Goal: Task Accomplishment & Management: Complete application form

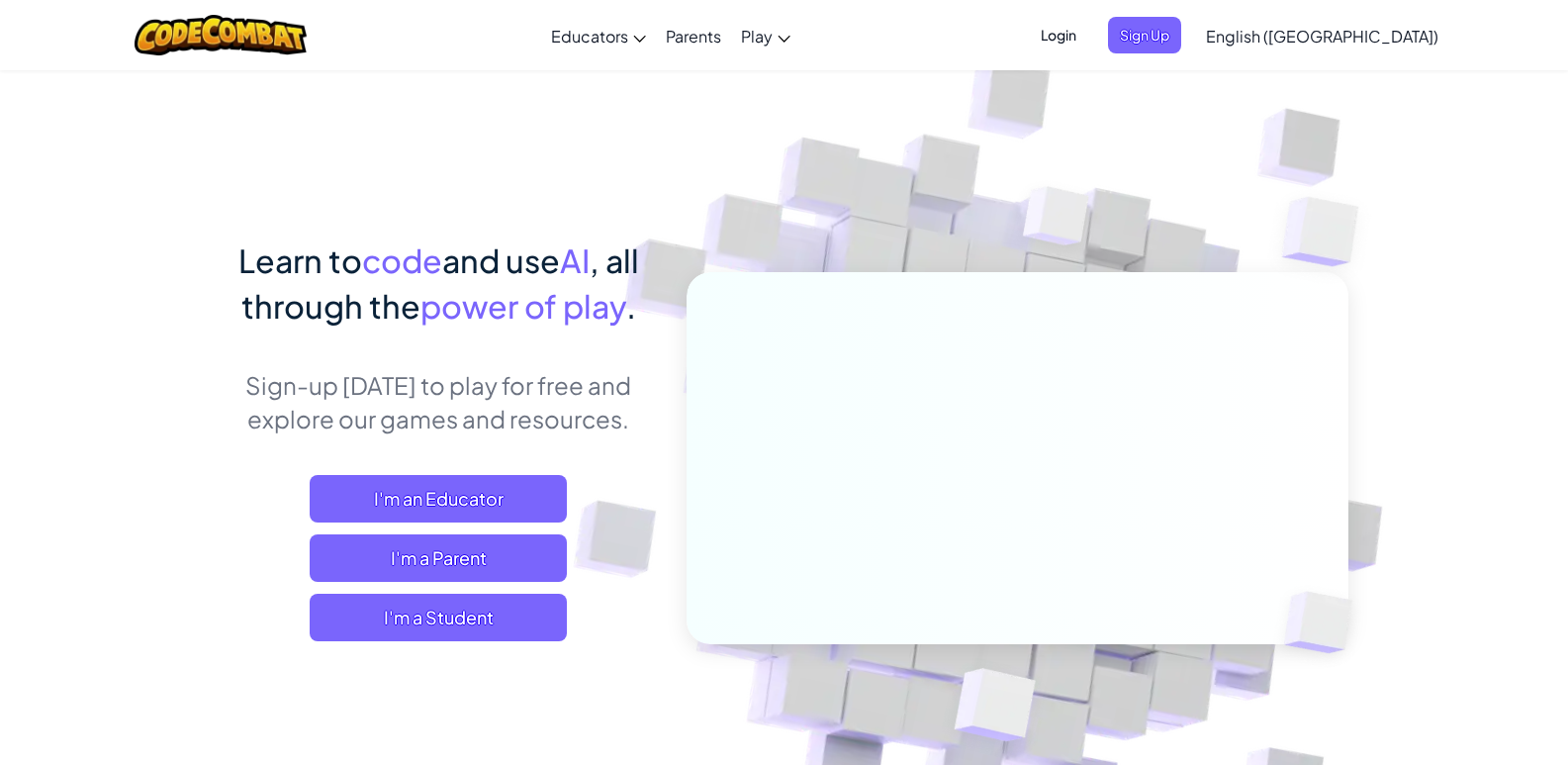
click at [1089, 27] on span "Login" at bounding box center [1059, 35] width 60 height 37
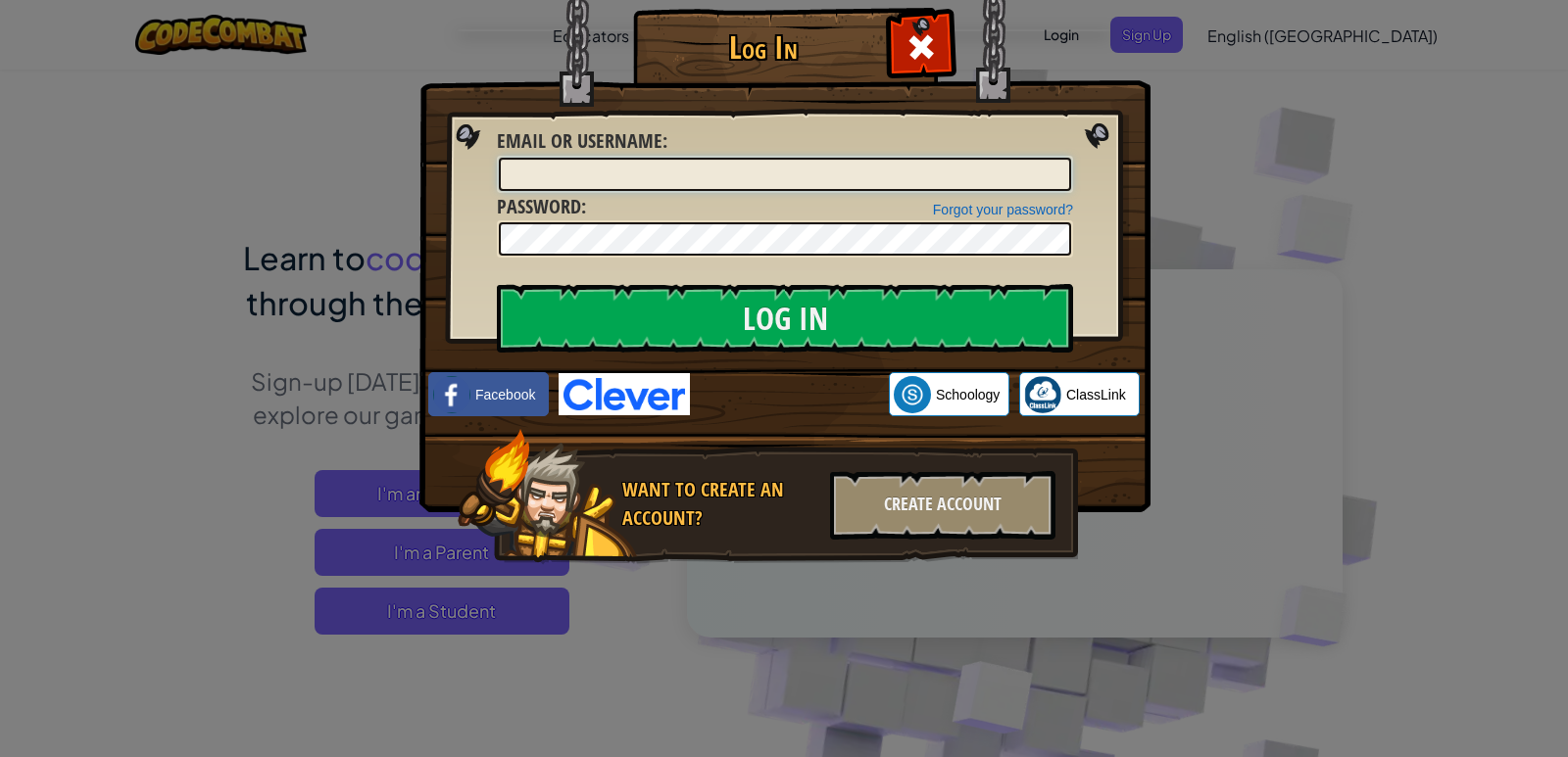
type input "DestinyC43357397"
drag, startPoint x: 1108, startPoint y: 199, endPoint x: 1144, endPoint y: 199, distance: 36.0
click at [1109, 199] on img at bounding box center [785, 227] width 732 height 570
click at [1227, 187] on div "Log In Unknown Error Email or Username : DestinyC43357397 Forgot your password?…" at bounding box center [784, 378] width 1568 height 757
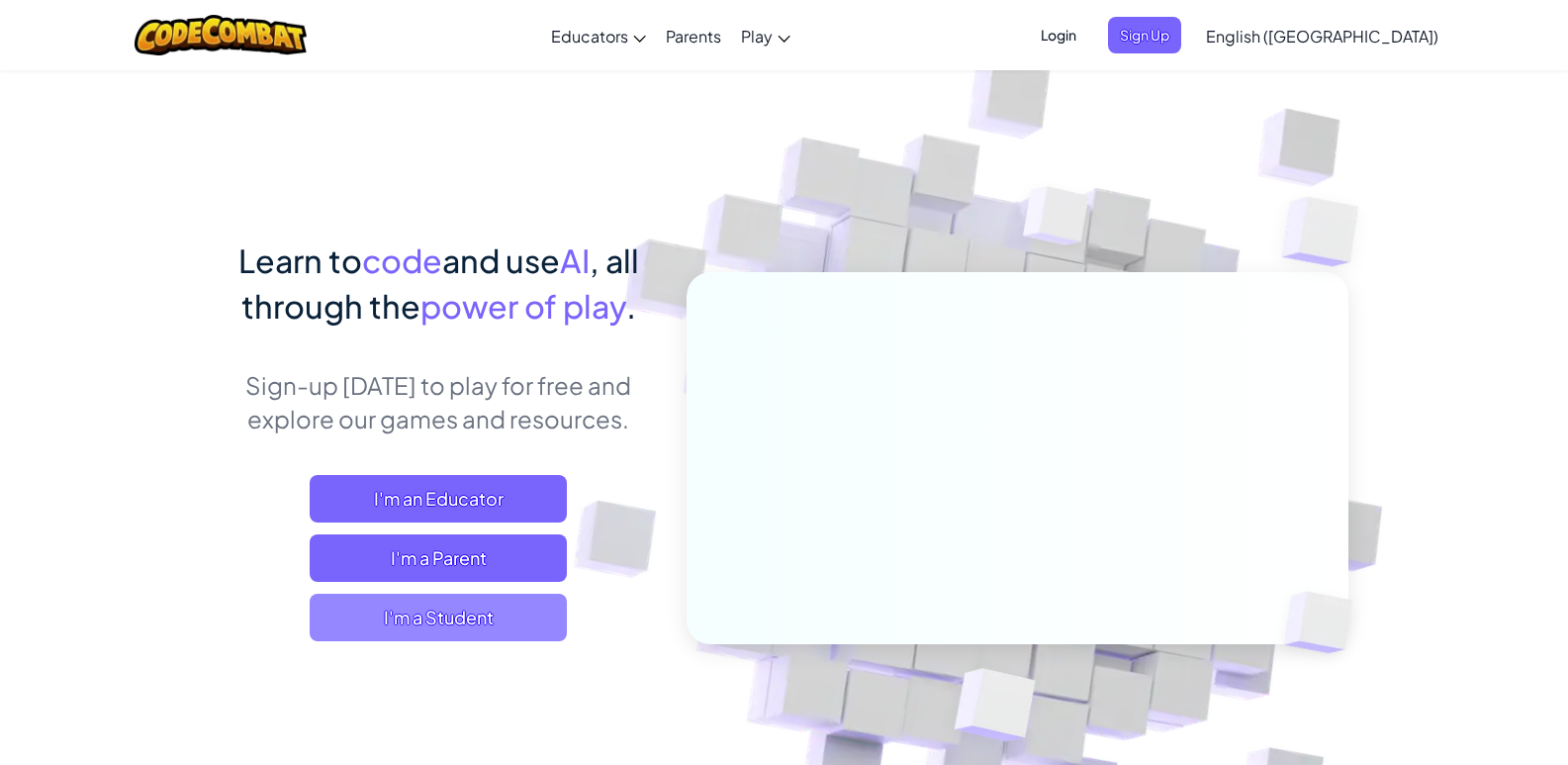
click at [517, 615] on span "I'm a Student" at bounding box center [439, 618] width 257 height 48
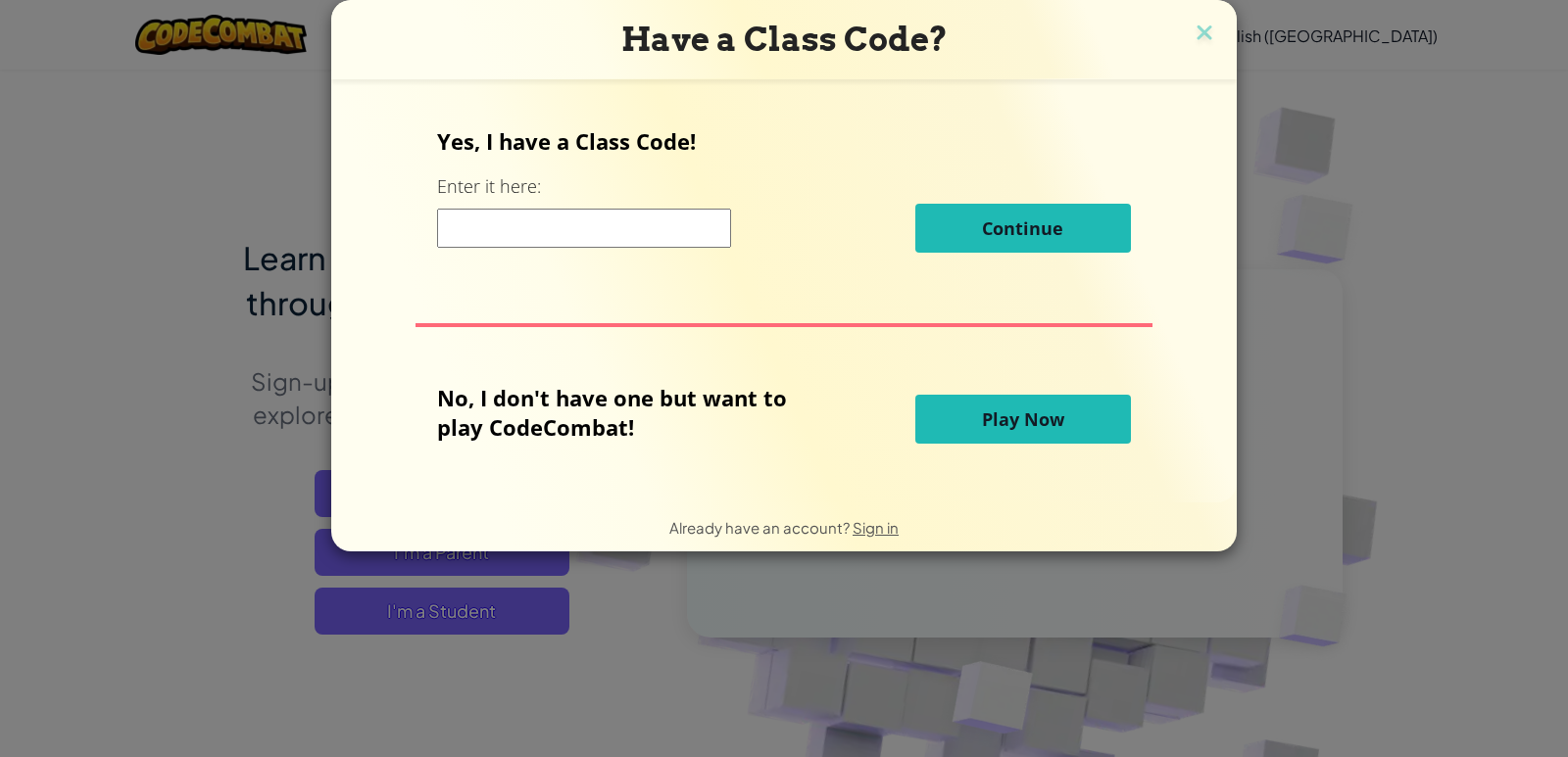
click at [632, 240] on input at bounding box center [585, 228] width 294 height 39
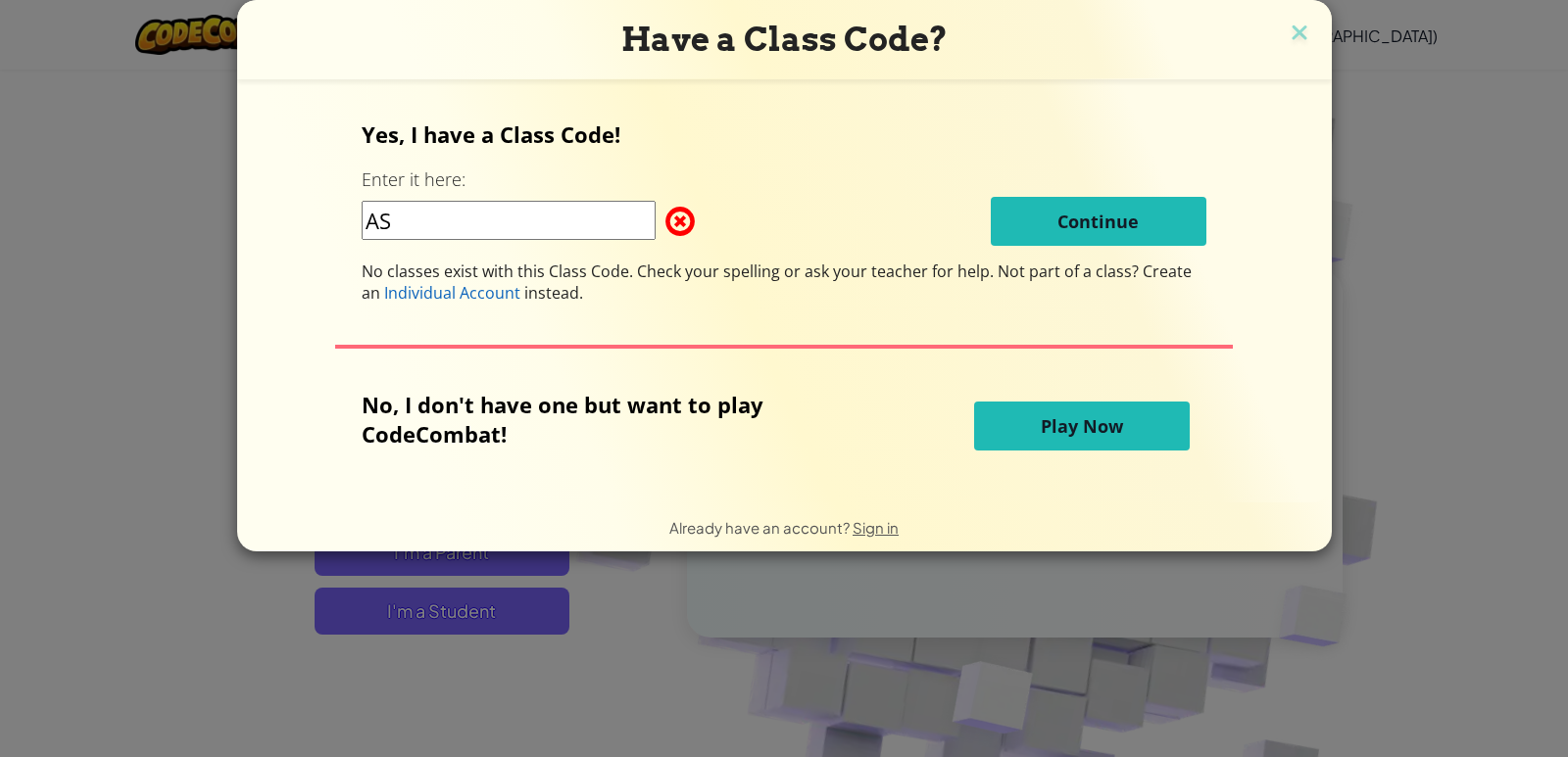
type input "A"
type input "I"
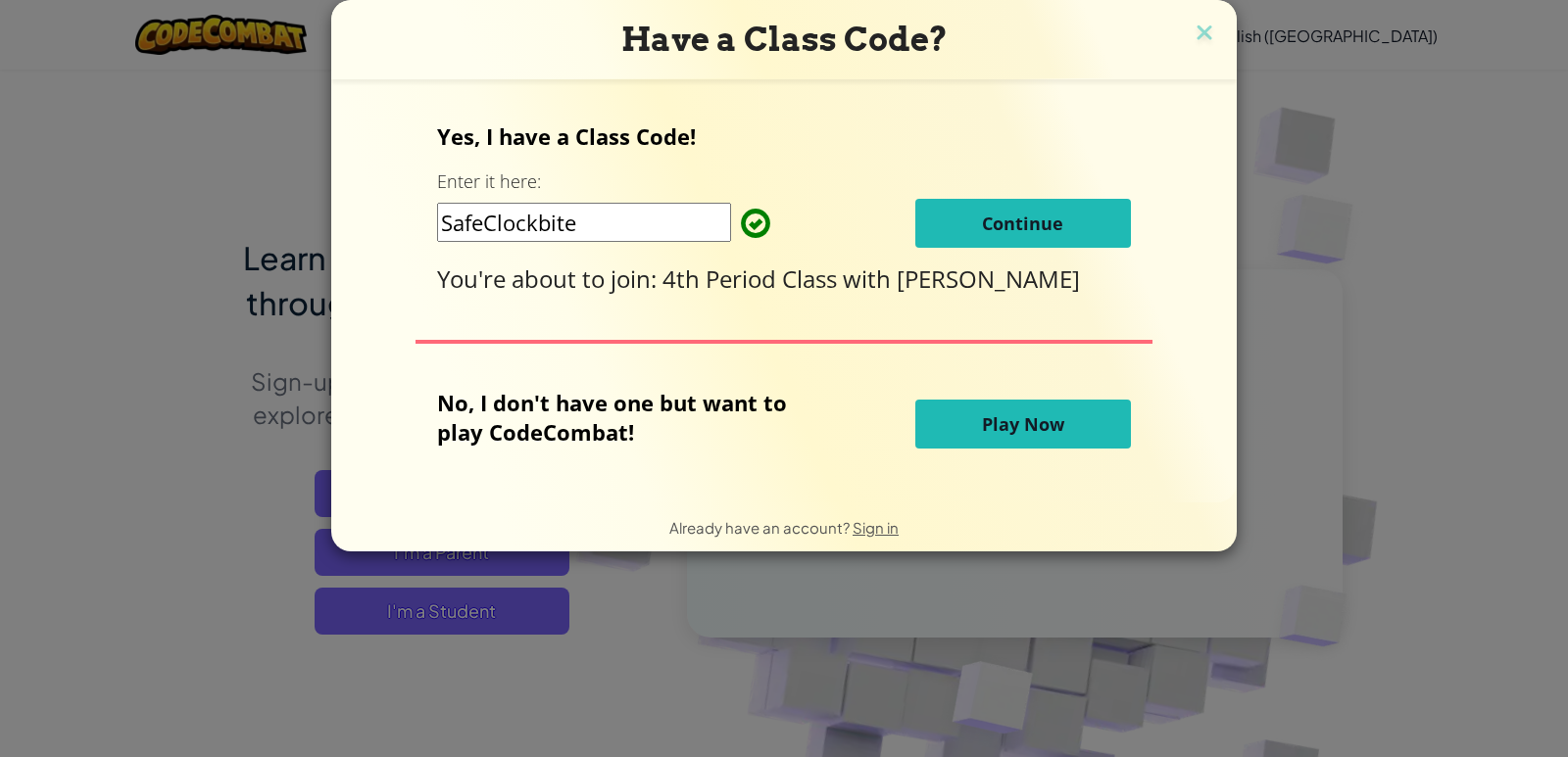
type input "SafeClockbite"
click at [1056, 211] on span "Continue" at bounding box center [1023, 223] width 81 height 24
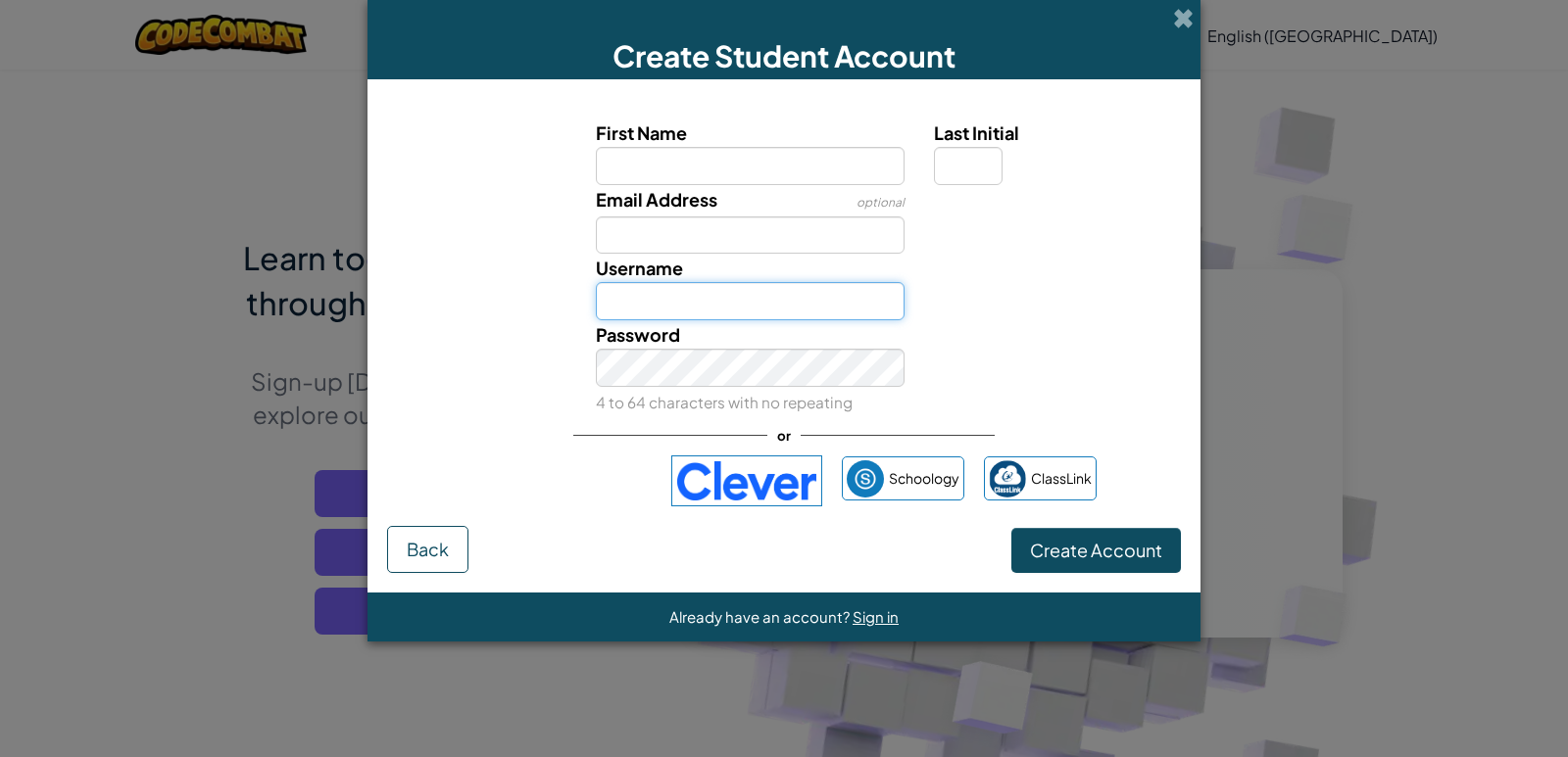
type input "DestinyC43357397"
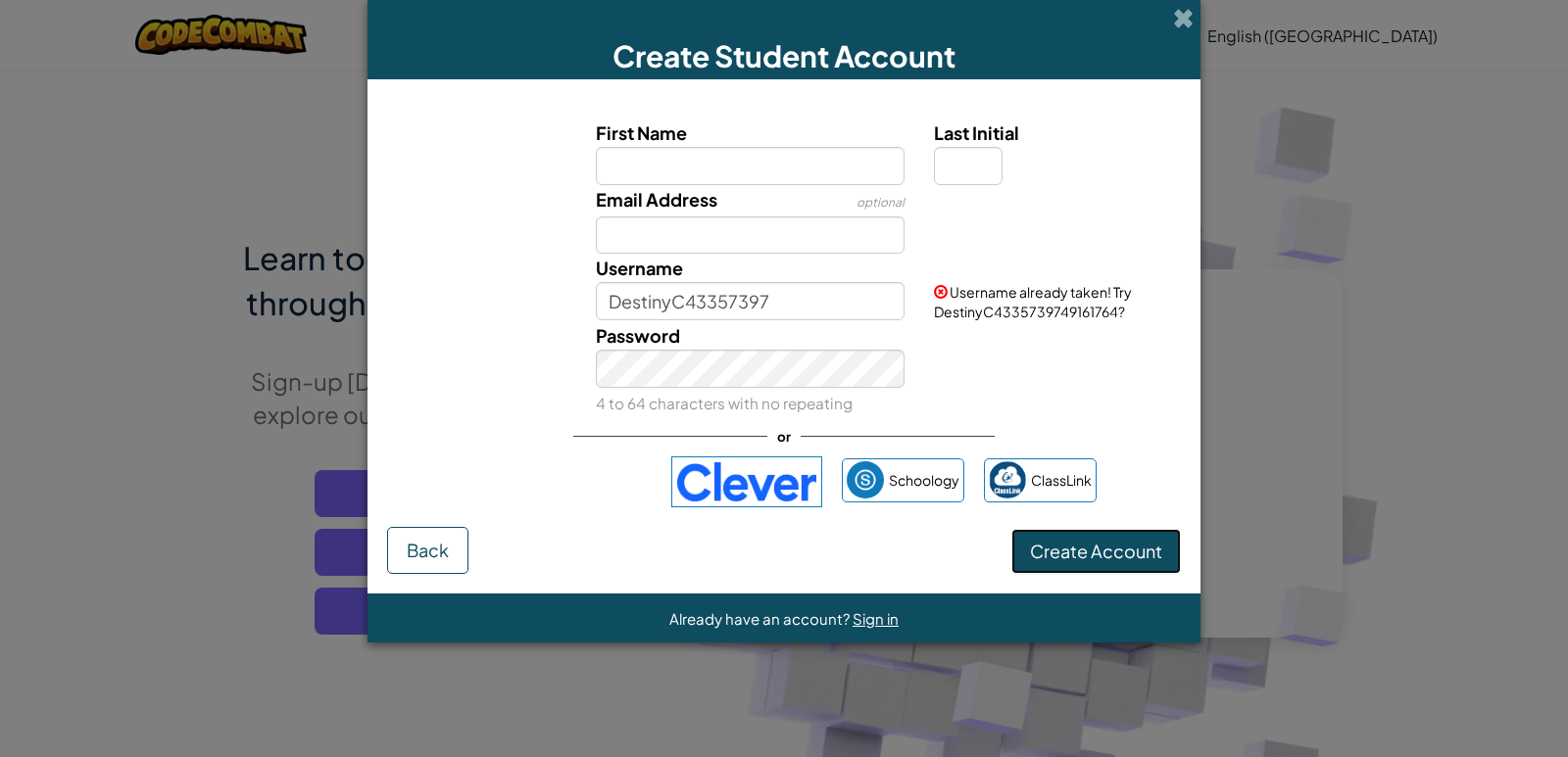
click at [1138, 560] on span "Create Account" at bounding box center [1096, 551] width 132 height 23
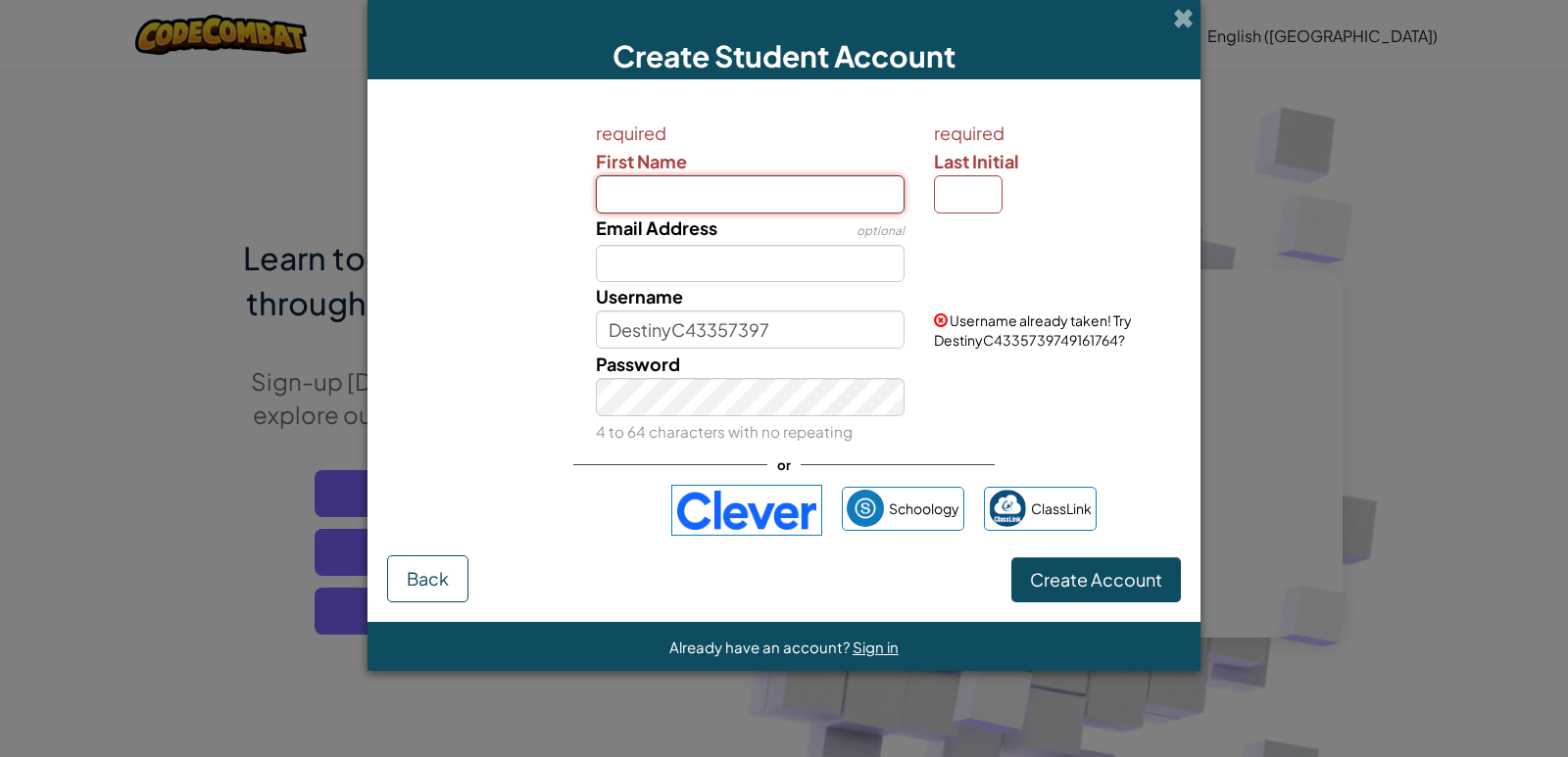
click at [685, 187] on input "First Name" at bounding box center [751, 194] width 310 height 38
type input "Destiny"
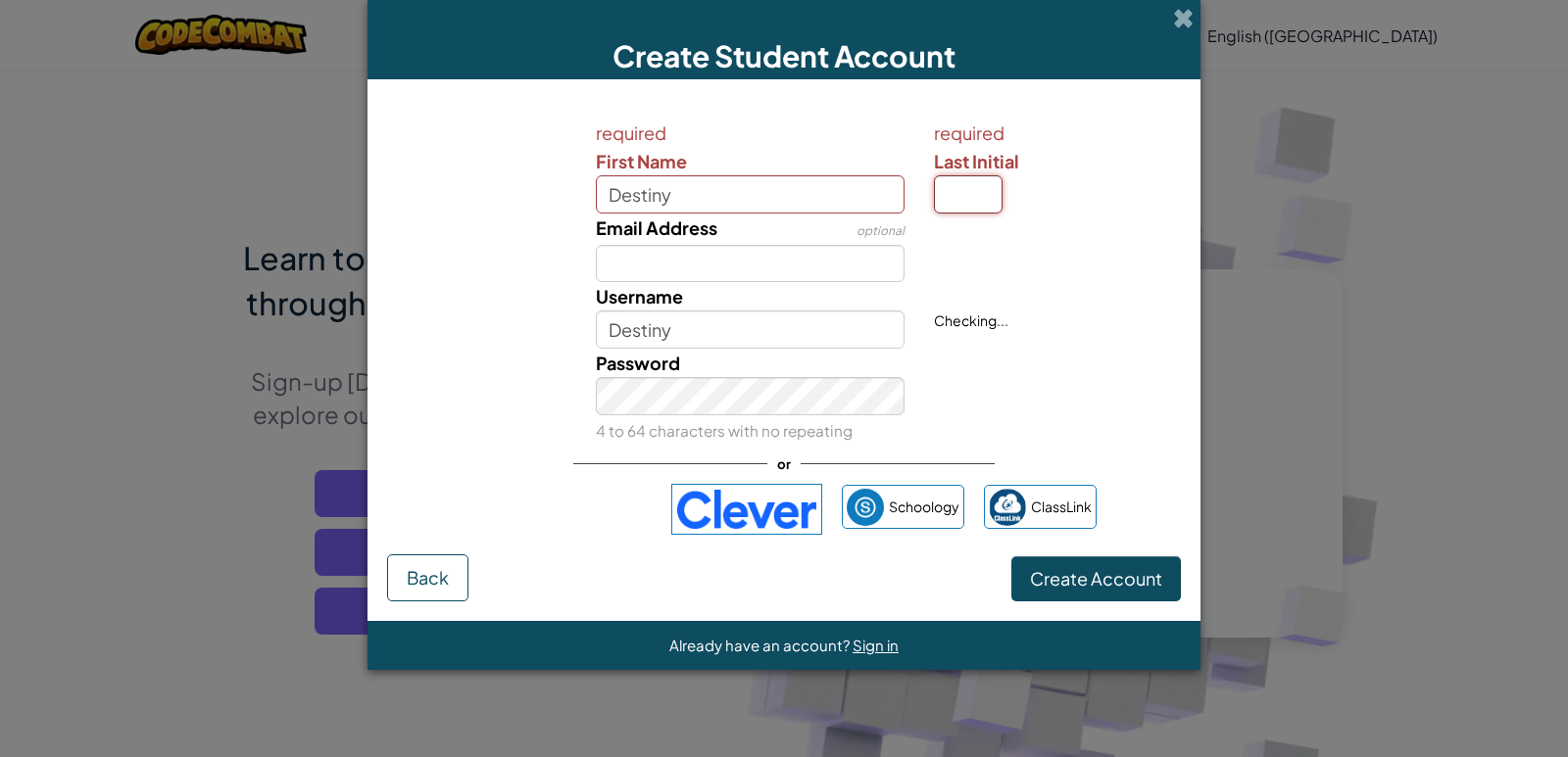
click at [962, 202] on input "Last Initial" at bounding box center [968, 194] width 68 height 38
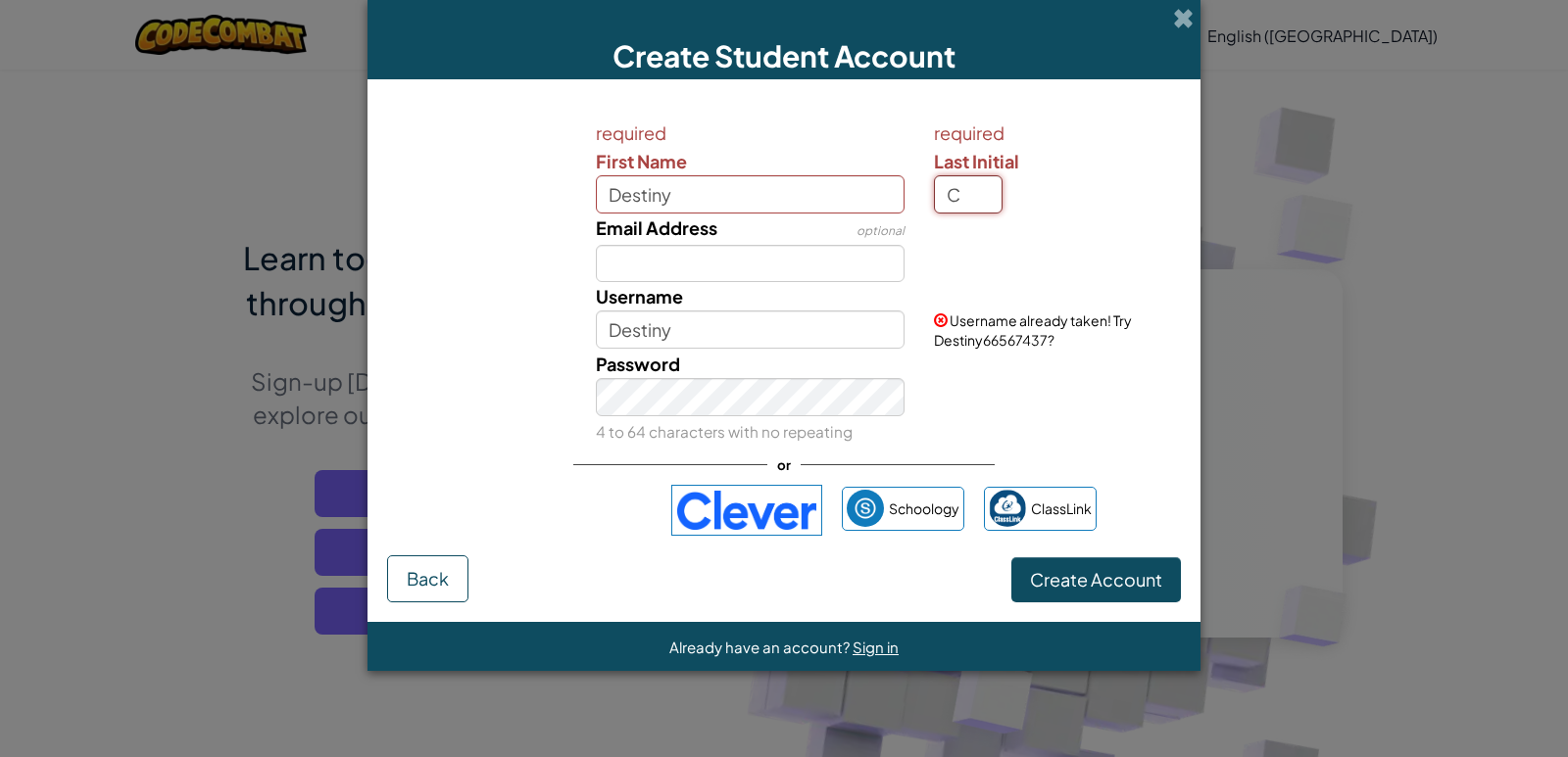
type input "C"
type input "DestinyC"
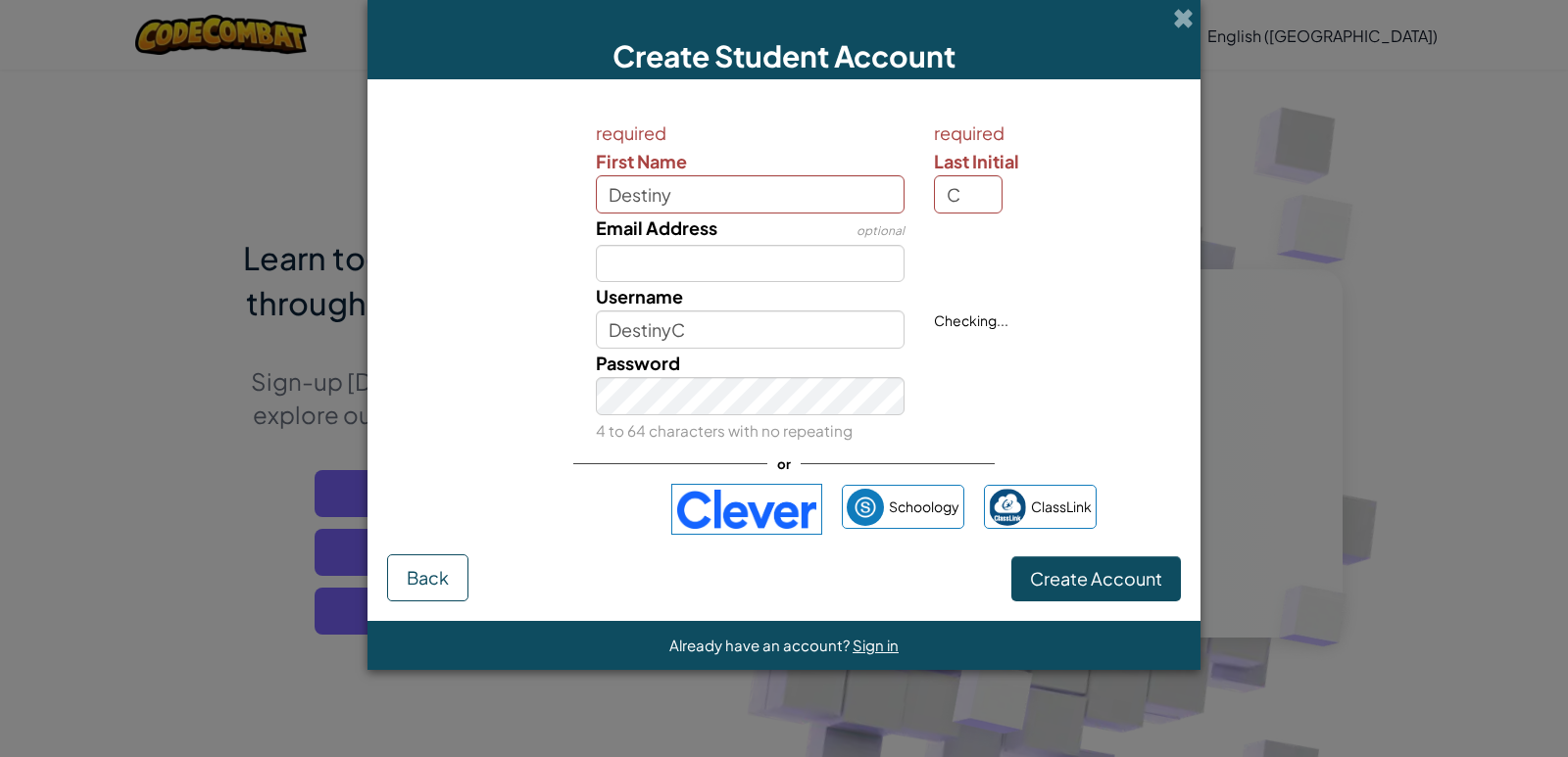
drag, startPoint x: 768, startPoint y: 241, endPoint x: 755, endPoint y: 249, distance: 15.3
click at [757, 246] on div "Email Address optional" at bounding box center [750, 248] width 339 height 69
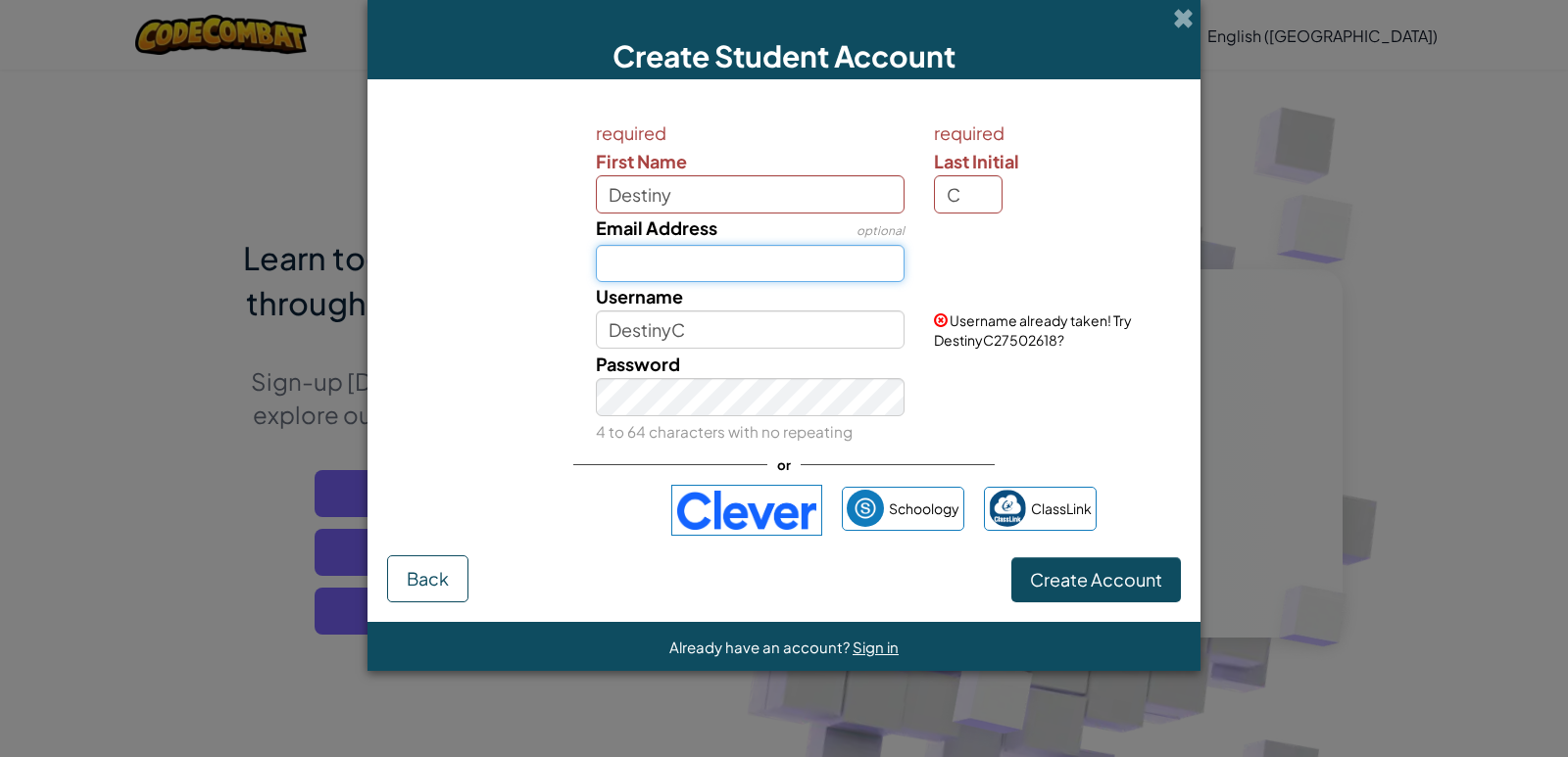
click at [746, 261] on input "Email Address" at bounding box center [751, 264] width 310 height 38
type input "[EMAIL_ADDRESS][DOMAIN_NAME]"
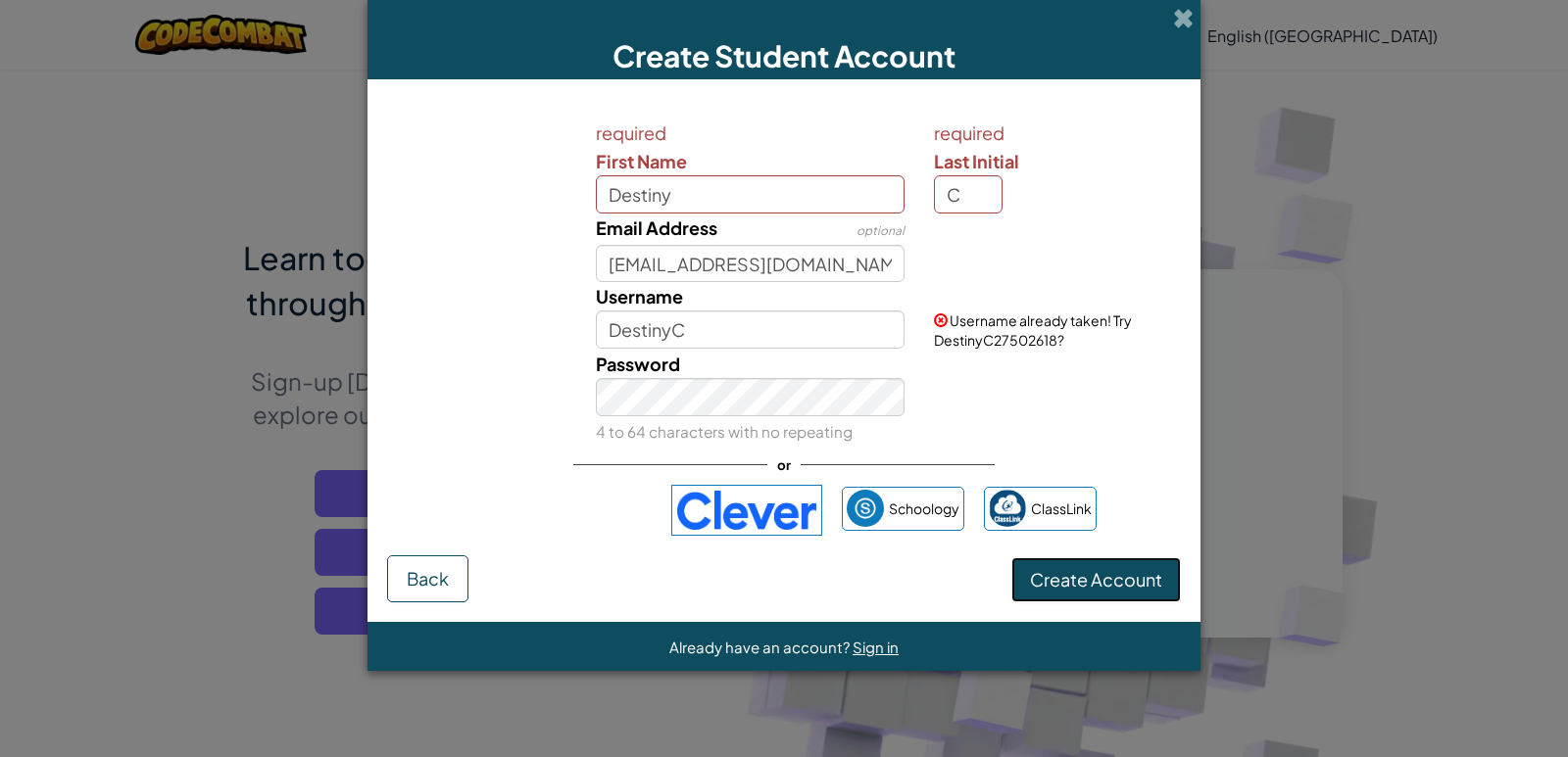
click at [1052, 584] on span "Create Account" at bounding box center [1096, 579] width 132 height 23
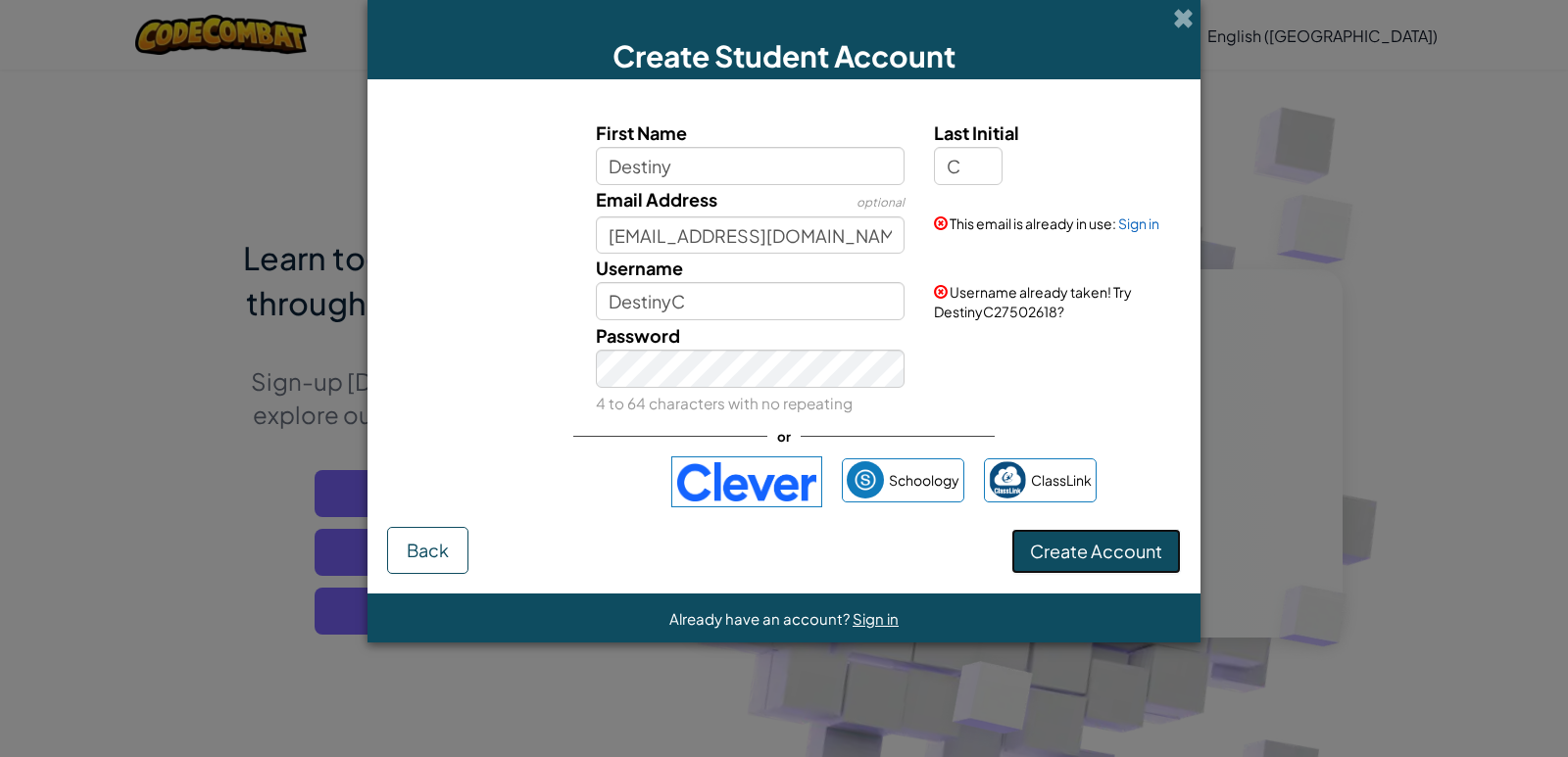
click at [1062, 558] on button "Create Account" at bounding box center [1096, 552] width 170 height 45
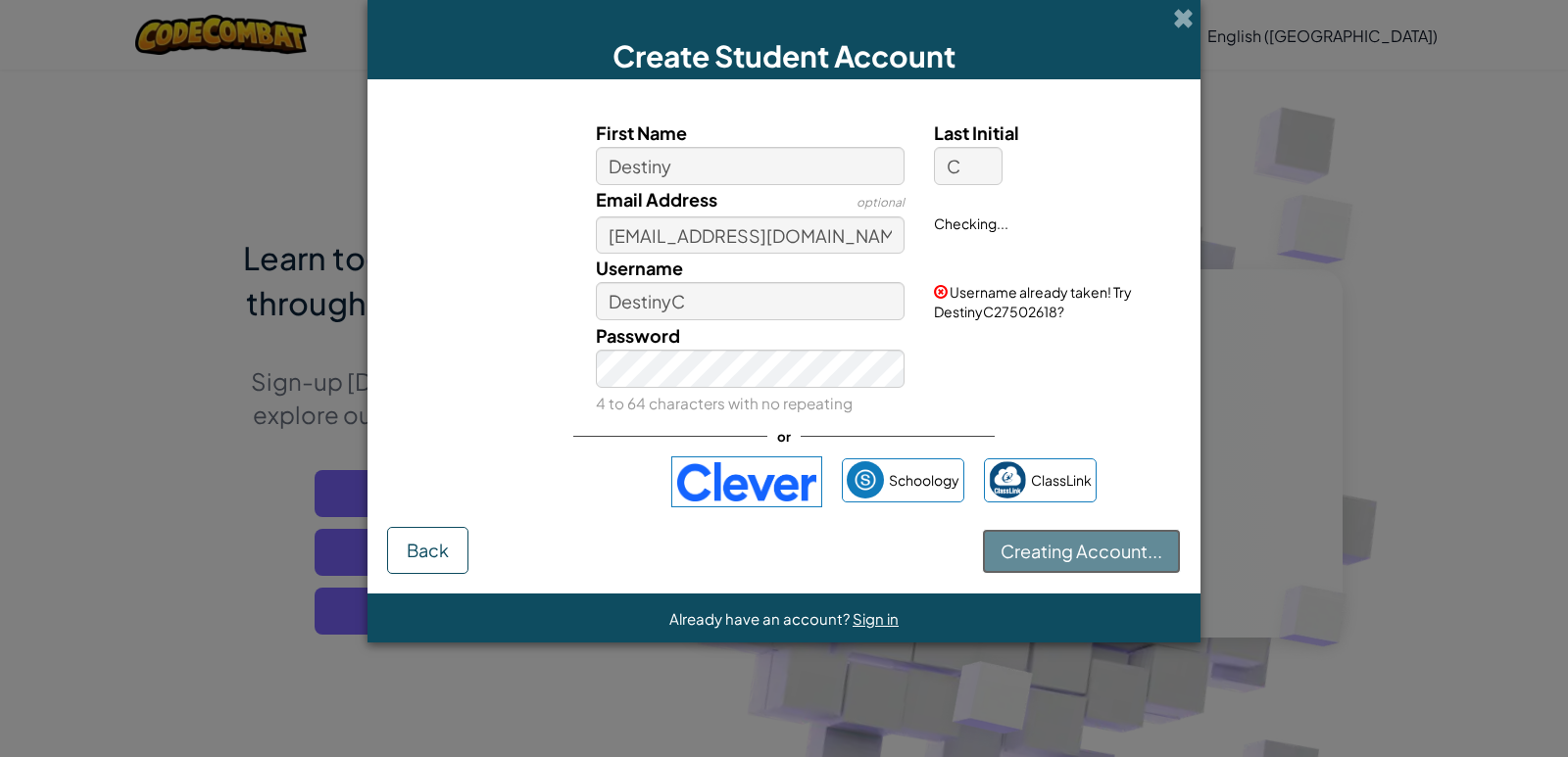
click at [1062, 556] on button "Creating Account..." at bounding box center [1082, 552] width 199 height 45
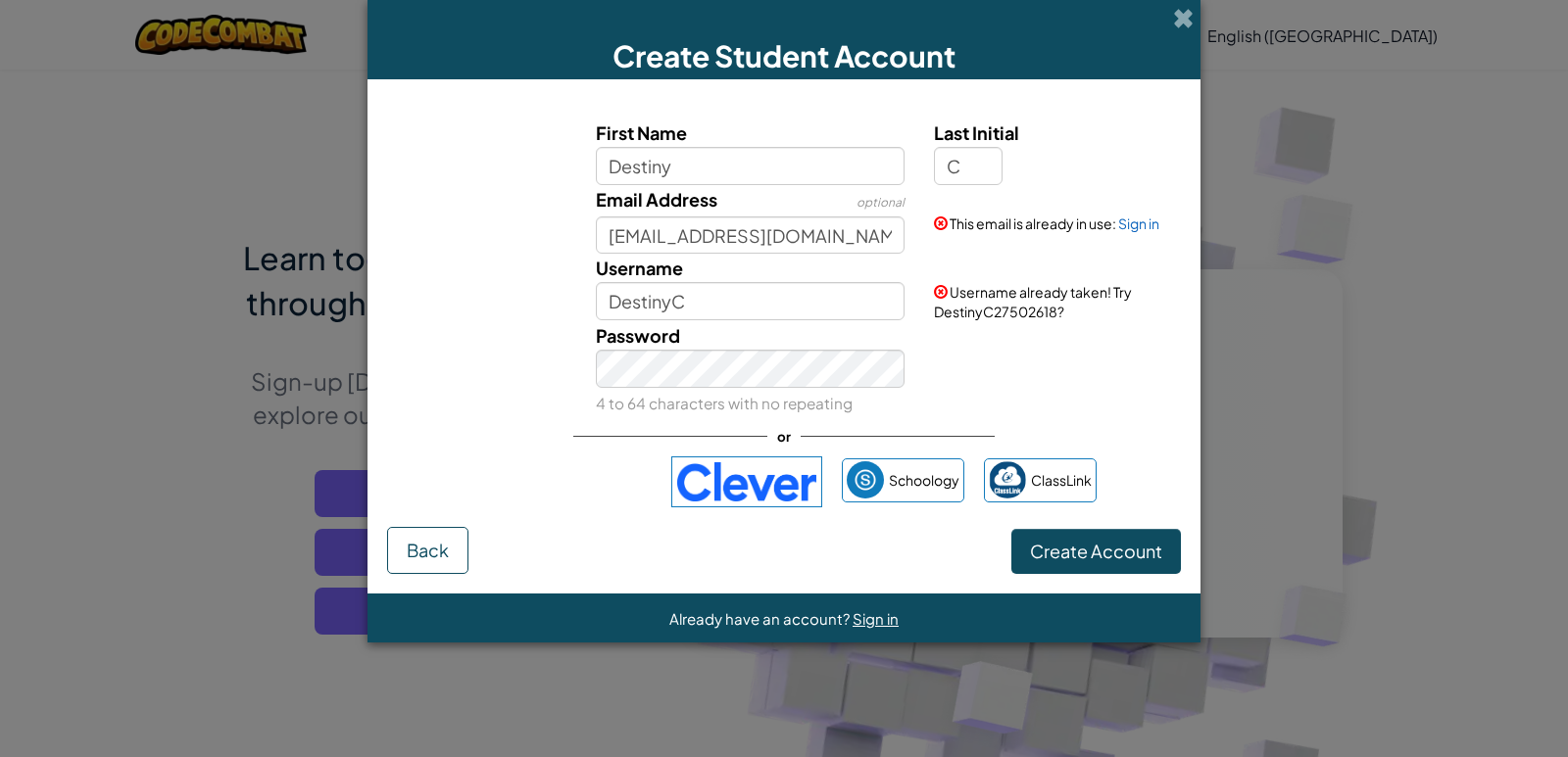
click at [1010, 104] on div "First Name Destiny Last Initial C Email Address optional [EMAIL_ADDRESS][DOMAIN…" at bounding box center [784, 313] width 794 height 428
click at [1175, 9] on span at bounding box center [1183, 18] width 21 height 21
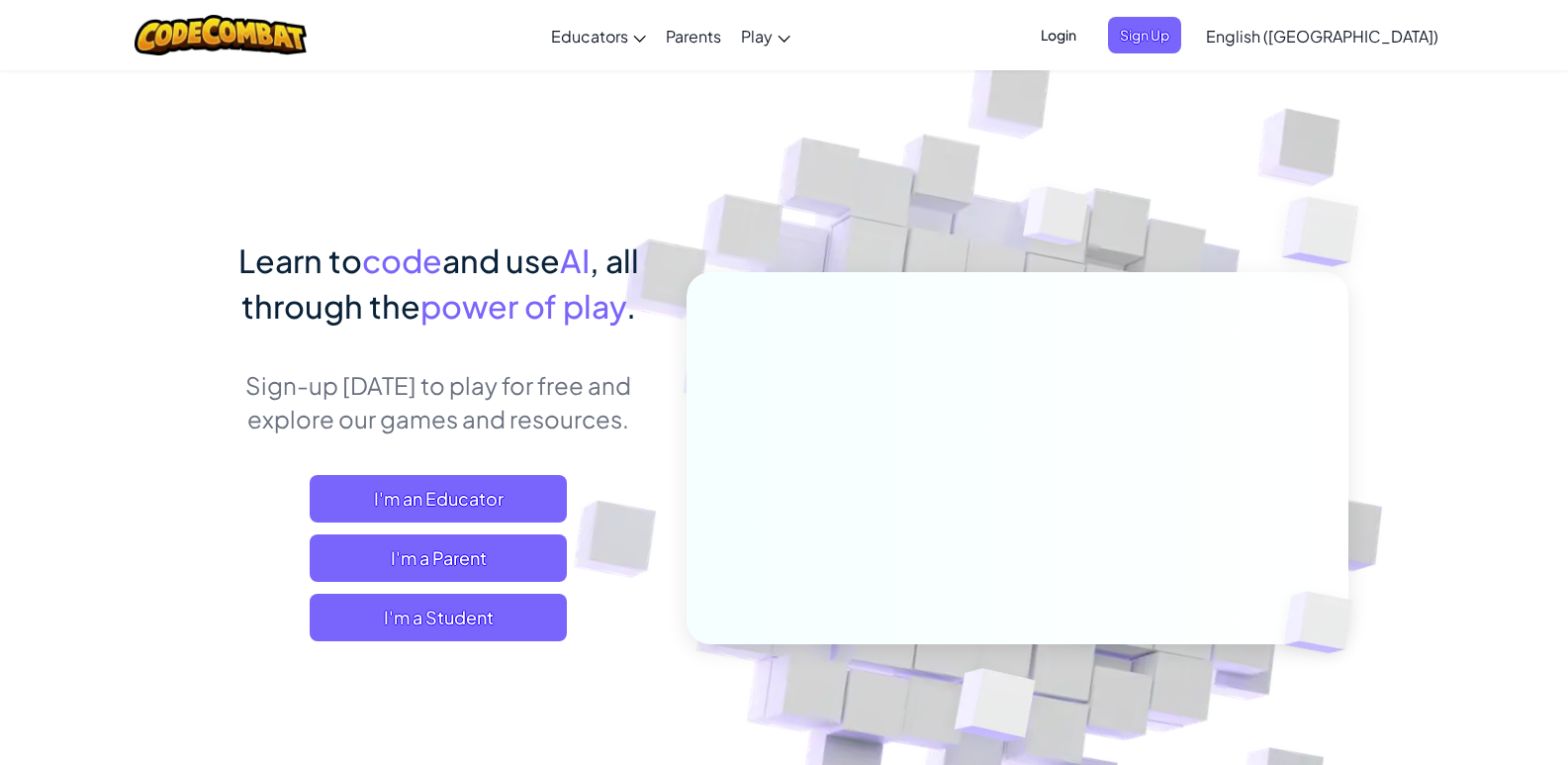
click at [1089, 34] on span "Login" at bounding box center [1059, 35] width 60 height 37
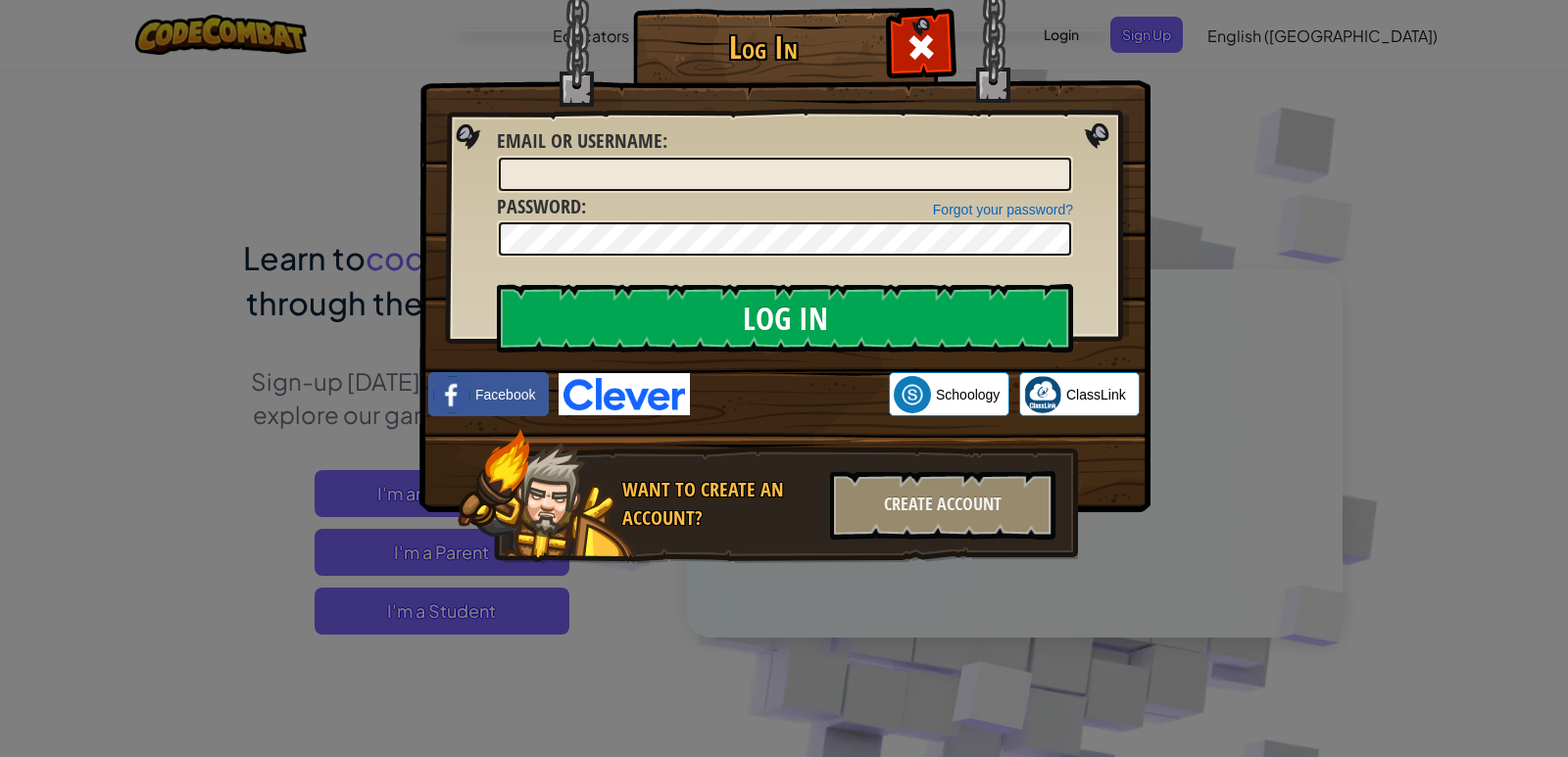
type input "DestinyC43357397"
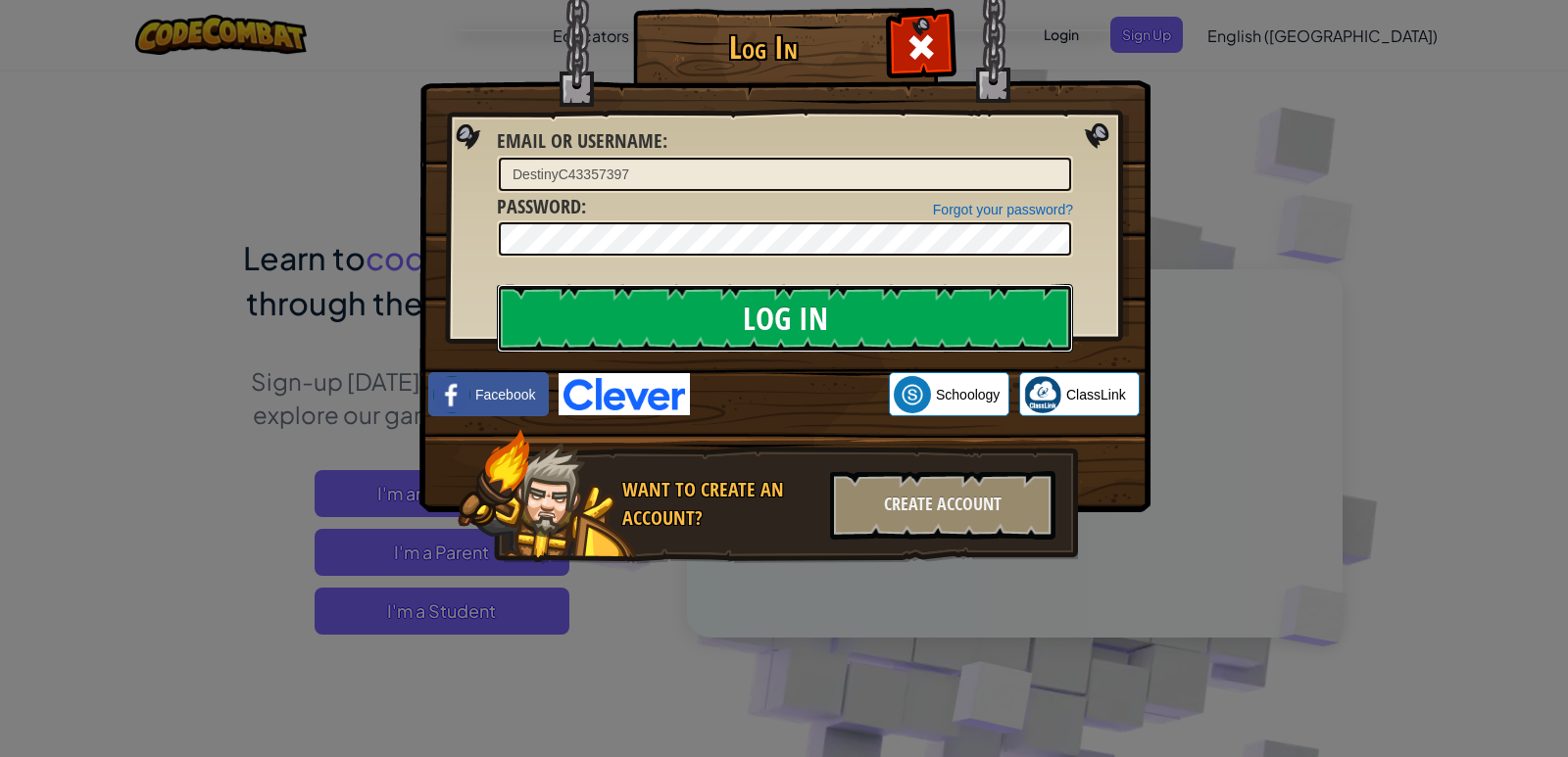
click at [724, 307] on input "Log In" at bounding box center [785, 318] width 577 height 68
